Goal: Transaction & Acquisition: Purchase product/service

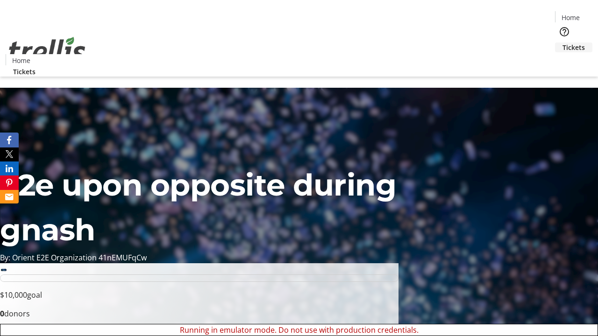
click at [562, 43] on span "Tickets" at bounding box center [573, 48] width 22 height 10
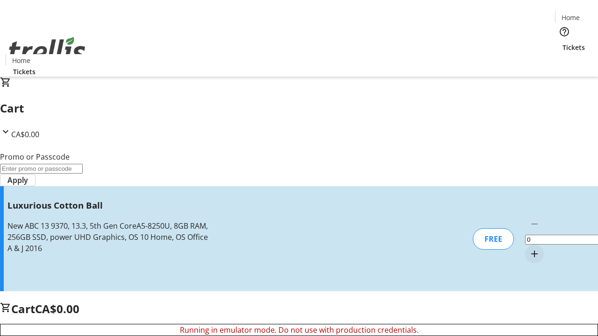
click at [529, 249] on mat-icon "Increment by one" at bounding box center [534, 254] width 11 height 11
type input "1"
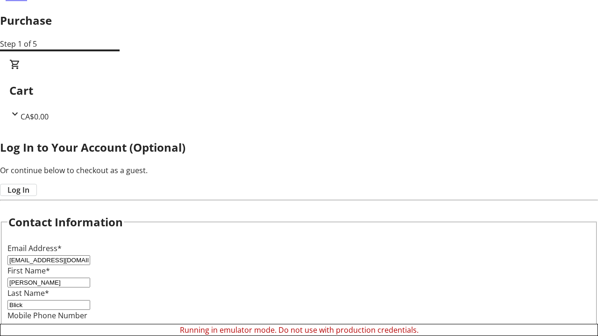
scroll to position [93, 0]
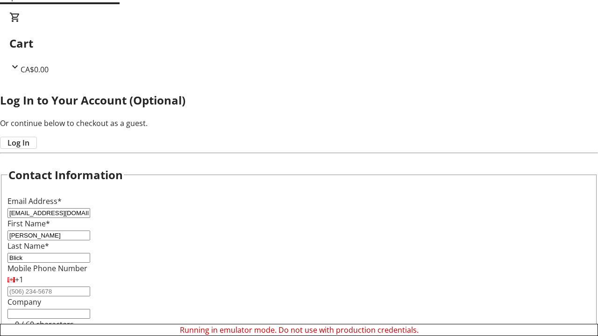
type input "Blick"
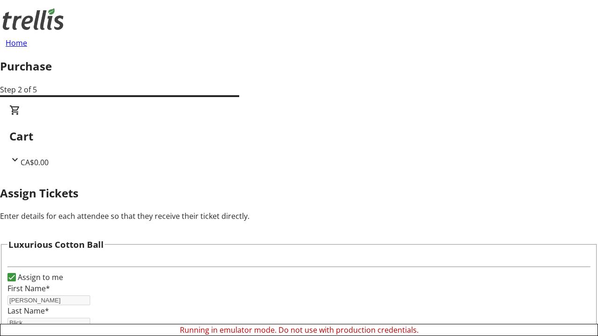
scroll to position [57, 0]
